Goal: Task Accomplishment & Management: Manage account settings

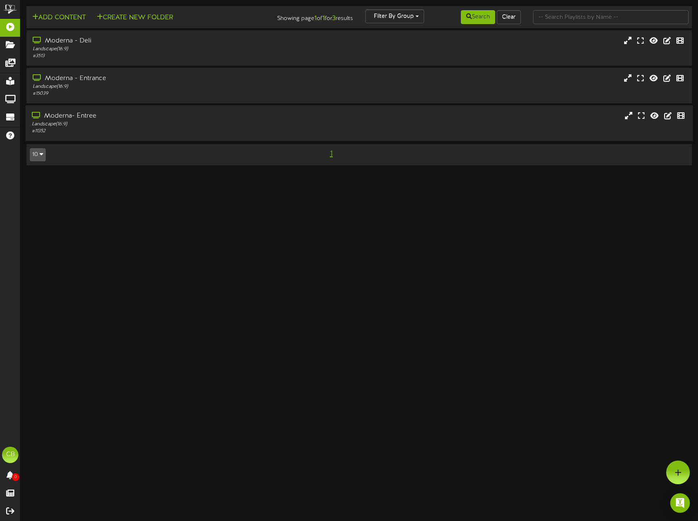
click at [47, 127] on div "Landscape ( 16:9 )" at bounding box center [165, 124] width 266 height 7
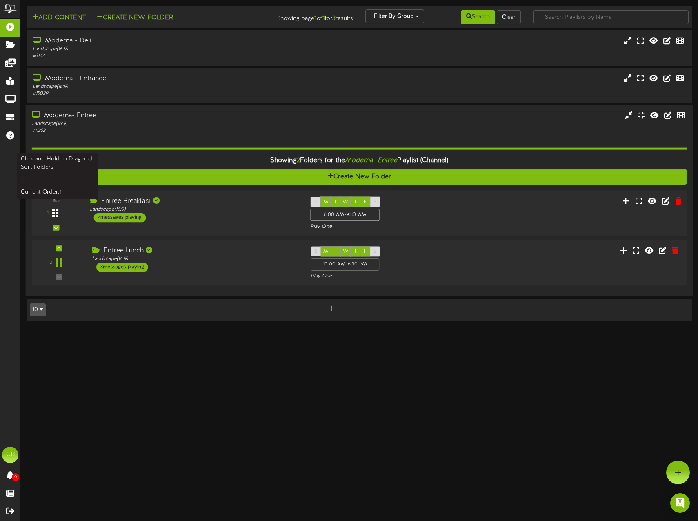
click at [62, 215] on div at bounding box center [55, 213] width 19 height 21
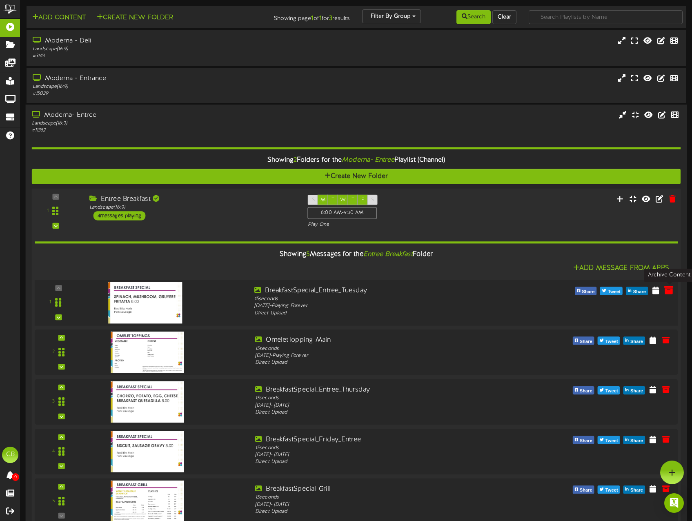
click at [669, 291] on icon at bounding box center [668, 289] width 9 height 9
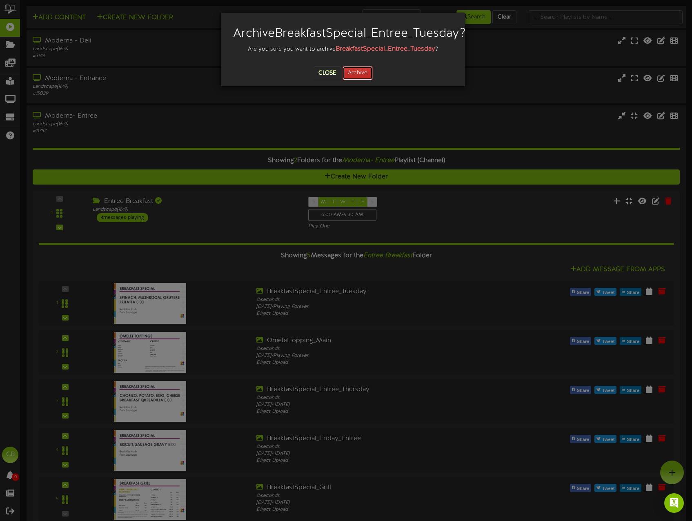
click at [359, 80] on button "Archive" at bounding box center [357, 73] width 30 height 14
